Goal: Transaction & Acquisition: Purchase product/service

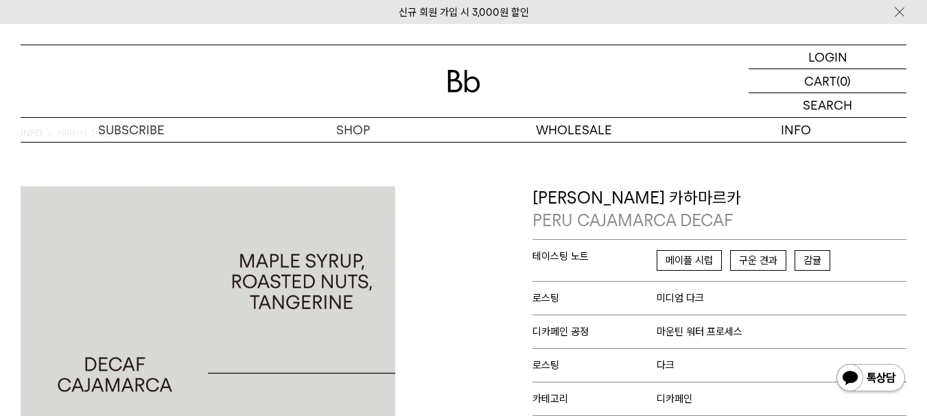
scroll to position [16, 0]
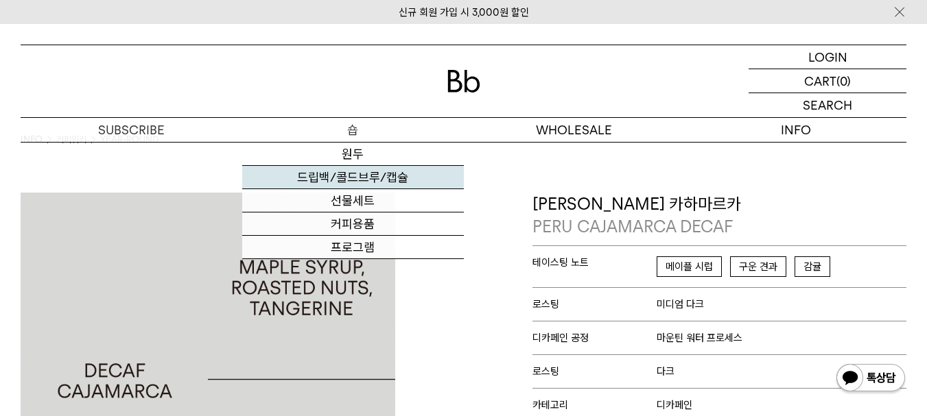
click at [357, 177] on link "드립백/콜드브루/캡슐" at bounding box center [353, 177] width 222 height 23
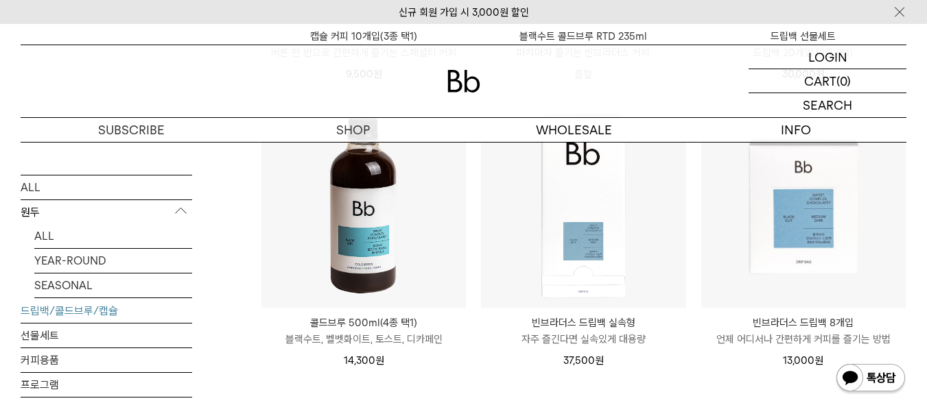
scroll to position [755, 0]
click at [362, 212] on img at bounding box center [363, 206] width 204 height 204
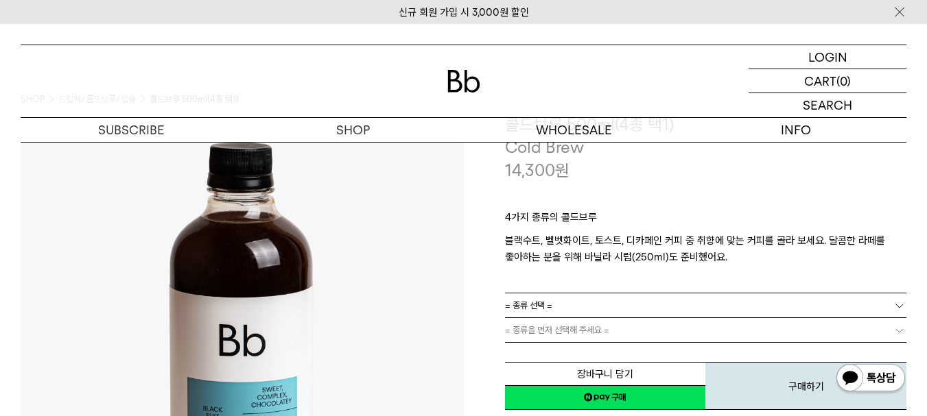
scroll to position [69, 0]
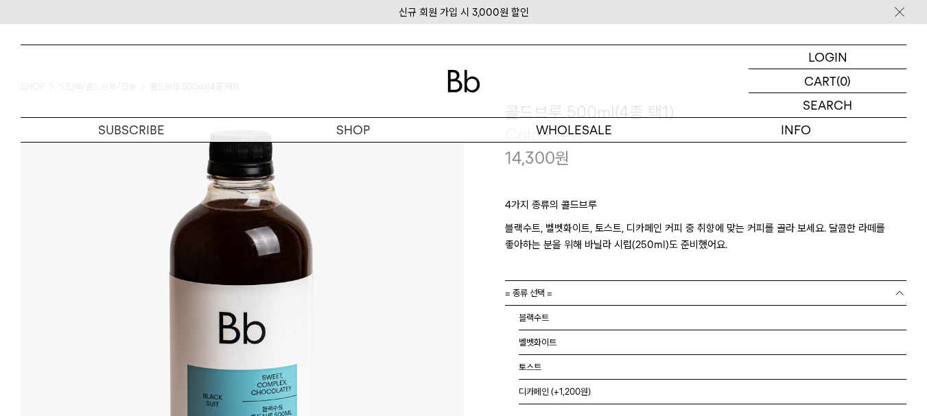
click at [847, 295] on link "= 종류 선택 =" at bounding box center [706, 293] width 402 height 24
click at [552, 394] on li "디카페인 (+1,200원)" at bounding box center [713, 392] width 388 height 25
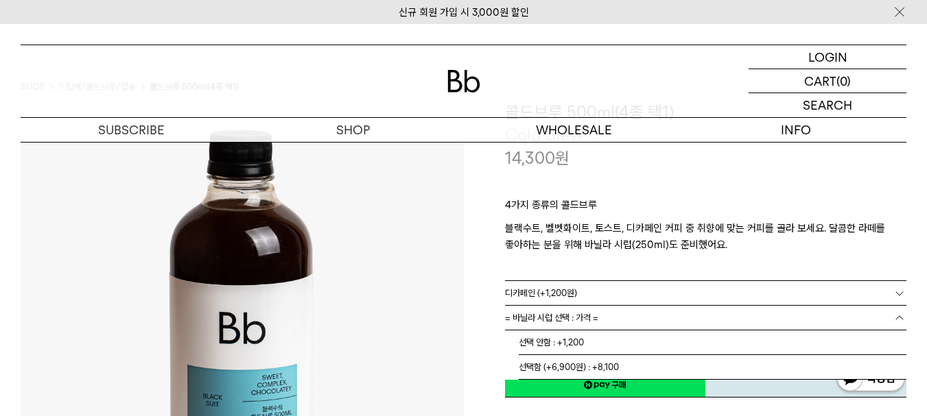
click at [896, 319] on b at bounding box center [900, 318] width 14 height 14
click at [538, 344] on li "선택 안함 : +1,200" at bounding box center [713, 343] width 388 height 25
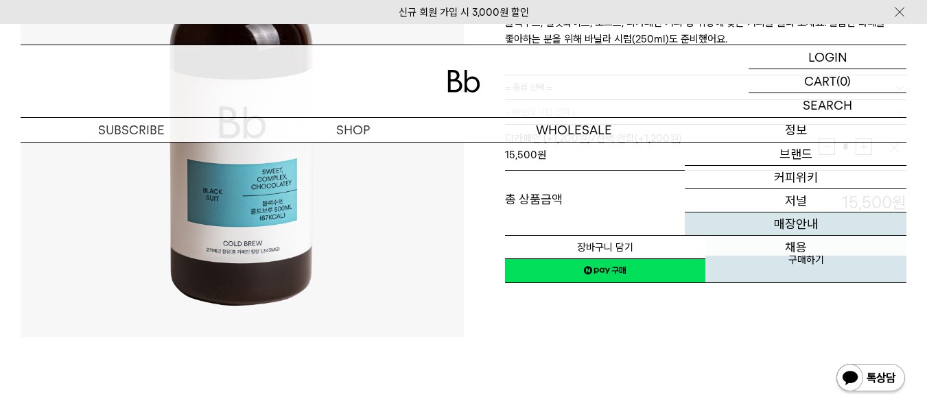
scroll to position [0, 0]
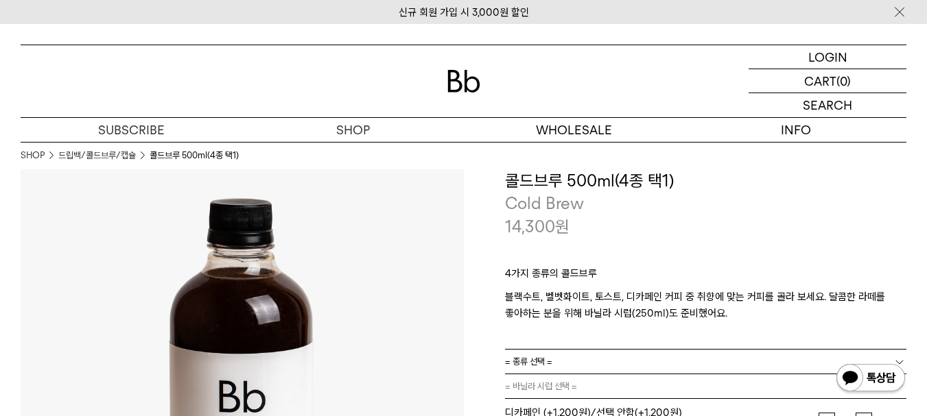
click at [460, 78] on img at bounding box center [463, 81] width 33 height 23
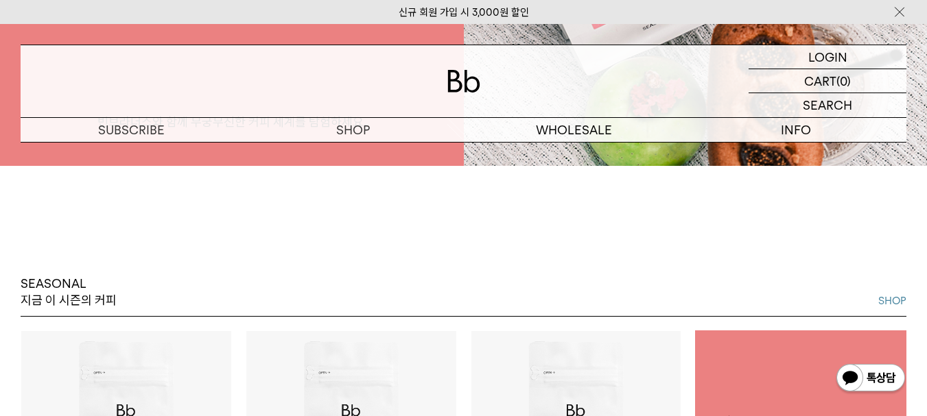
scroll to position [69, 0]
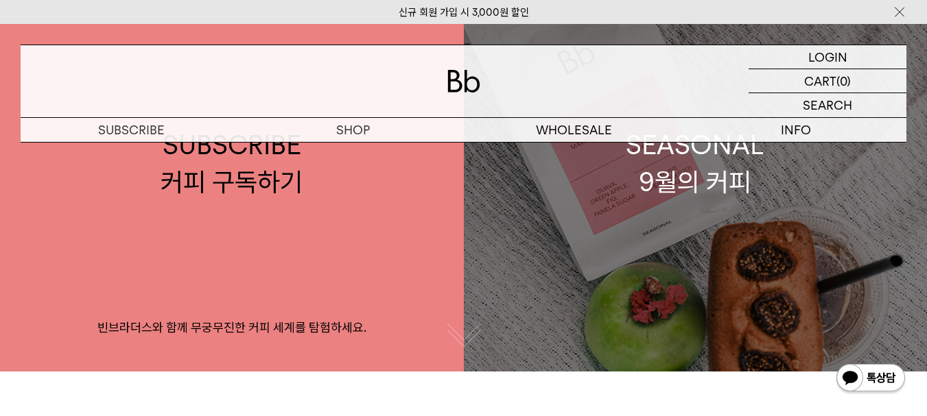
click at [692, 297] on link "SEASONAL 9월의 커피" at bounding box center [696, 163] width 464 height 416
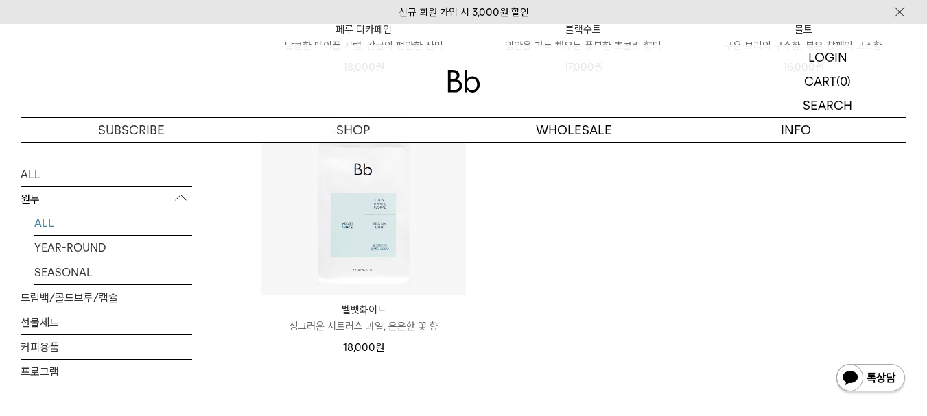
scroll to position [1372, 0]
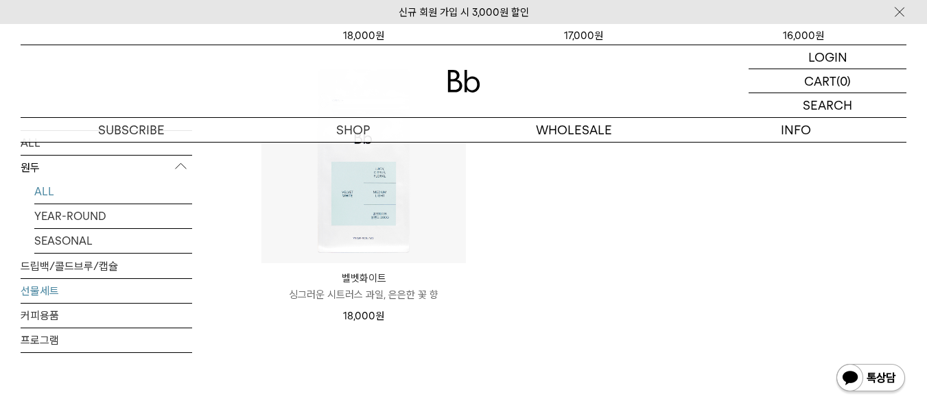
click at [36, 283] on link "선물세트" at bounding box center [107, 291] width 172 height 24
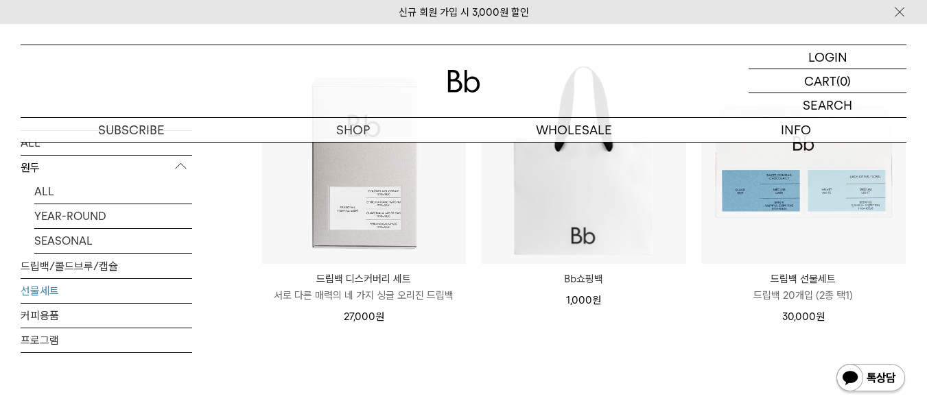
scroll to position [206, 0]
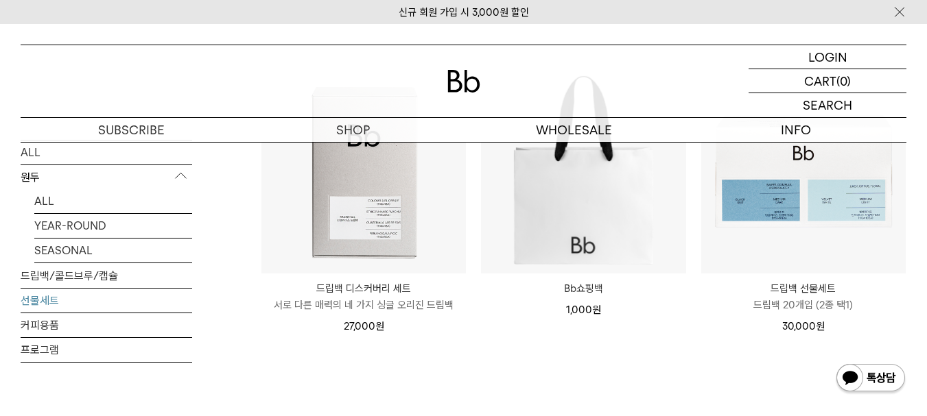
click at [668, 354] on div "선물세트 상품 3 개 [PERSON_NAME] [PERSON_NAME] 인기순 낮은가격순 높은가격순" at bounding box center [584, 245] width 646 height 484
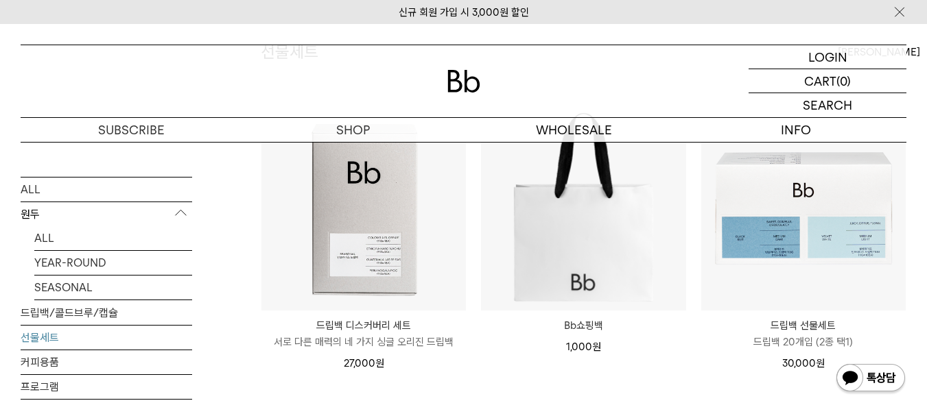
scroll to position [137, 0]
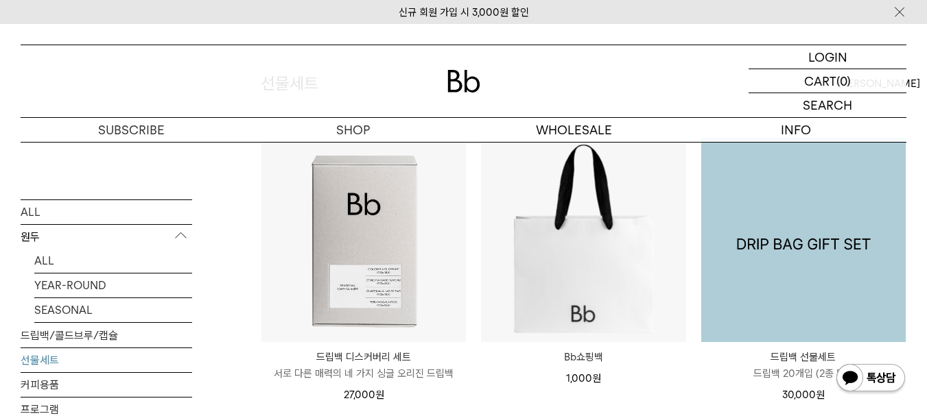
click at [793, 244] on img at bounding box center [803, 240] width 204 height 204
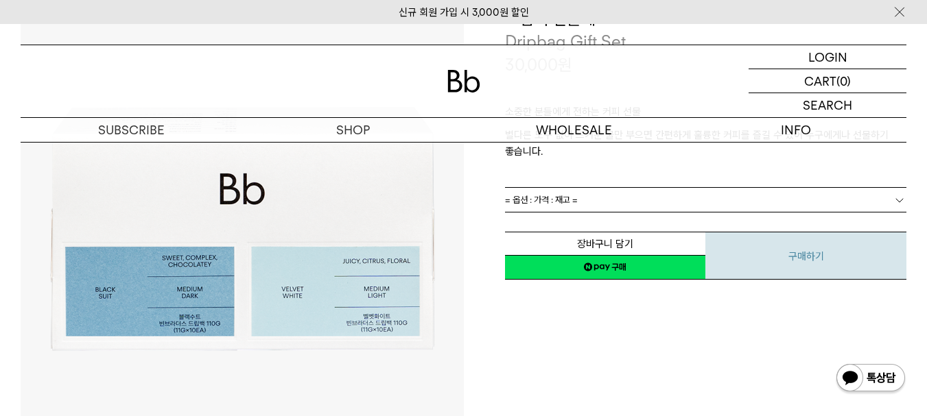
scroll to position [137, 0]
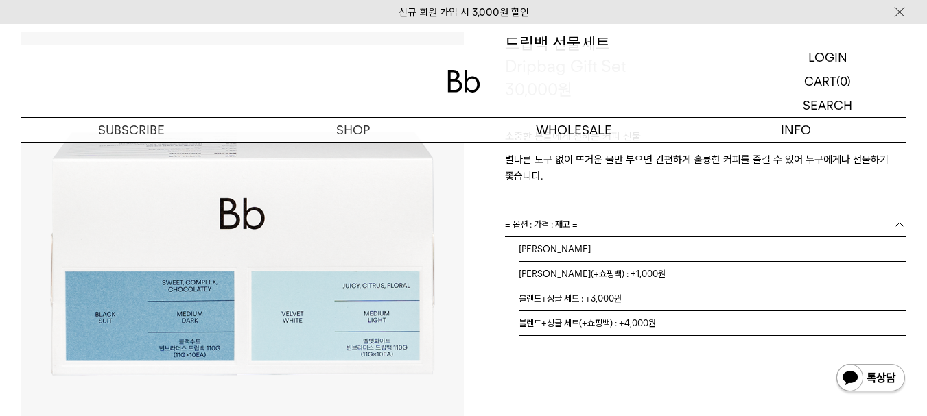
click at [844, 222] on link "= 옵션 : 가격 : 재고 =" at bounding box center [706, 225] width 402 height 24
click at [637, 353] on div "**********" at bounding box center [685, 253] width 443 height 443
click at [670, 225] on link "= 옵션 : 가격 : 재고 =" at bounding box center [706, 225] width 402 height 24
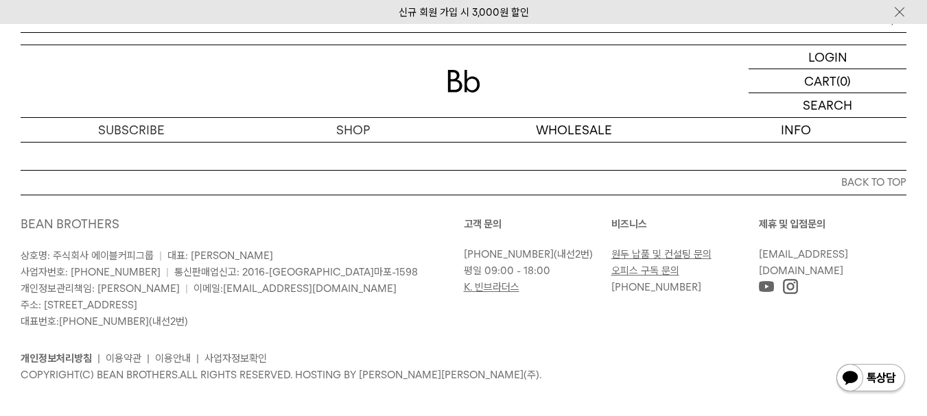
scroll to position [4673, 0]
